Goal: Information Seeking & Learning: Learn about a topic

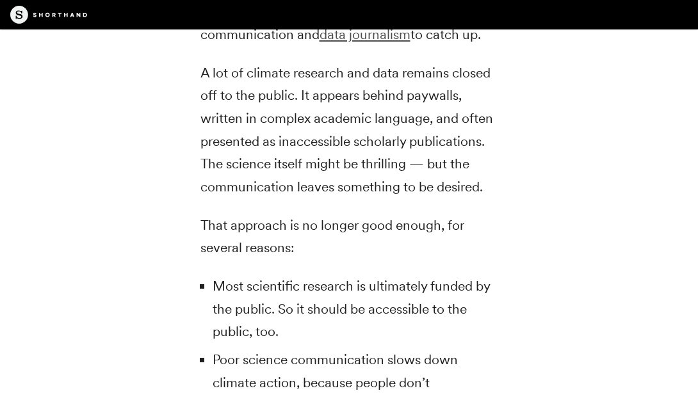
scroll to position [2697, 0]
click at [383, 43] on link "data journalism" at bounding box center [365, 35] width 91 height 16
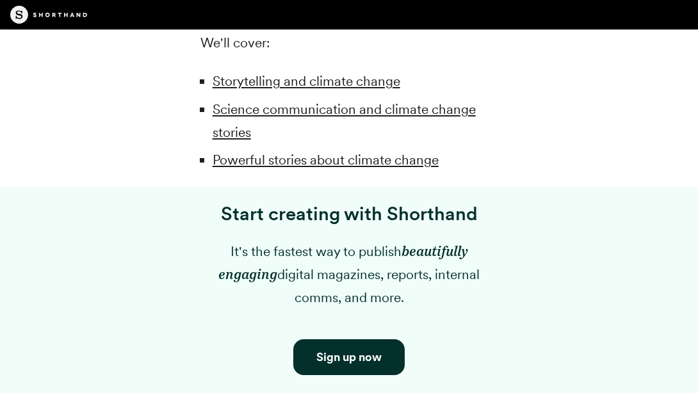
scroll to position [1085, 0]
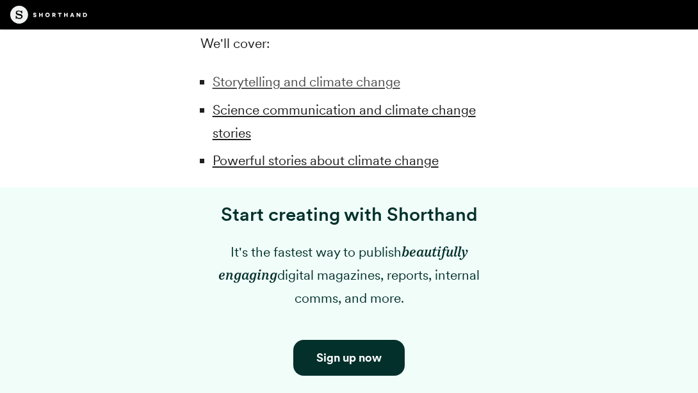
click at [297, 90] on link "Storytelling and climate change" at bounding box center [307, 82] width 188 height 16
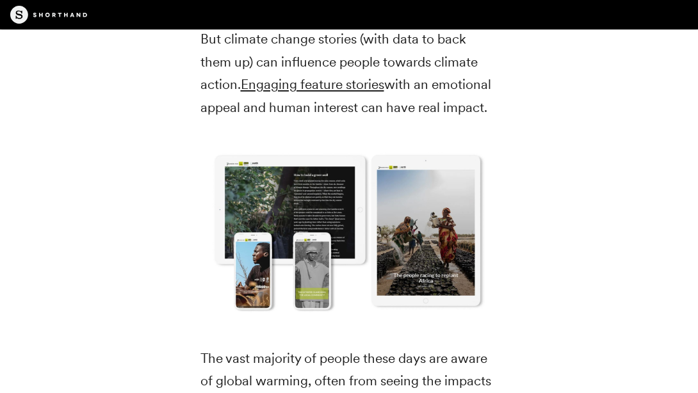
scroll to position [1939, 0]
click at [336, 93] on link "Engaging feature stories" at bounding box center [313, 85] width 144 height 16
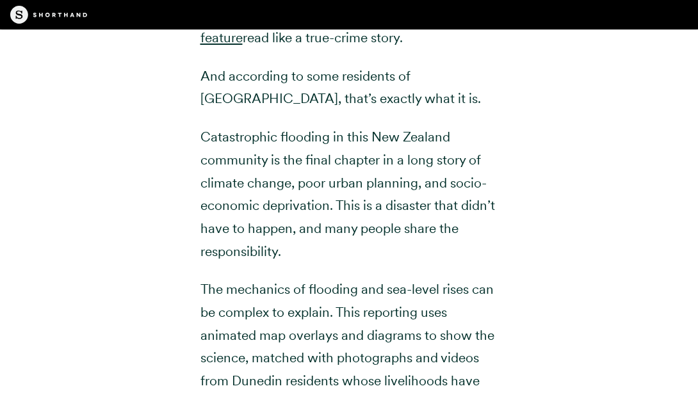
scroll to position [4919, 0]
click at [401, 45] on link "this climate change feature" at bounding box center [338, 25] width 275 height 39
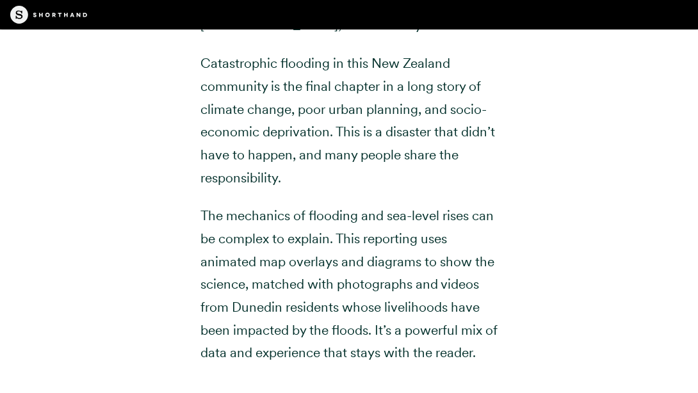
scroll to position [4975, 0]
